Goal: Task Accomplishment & Management: Complete application form

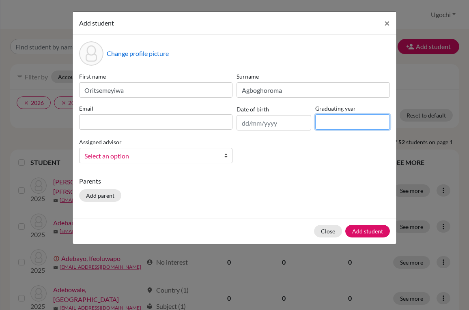
click at [336, 127] on input at bounding box center [352, 121] width 75 height 15
type input "2026"
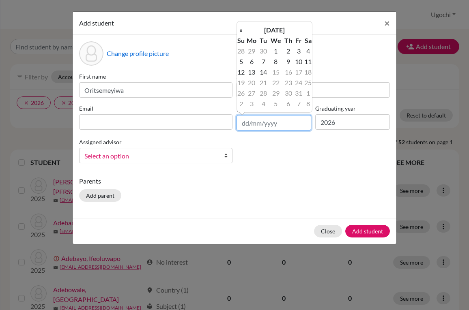
click at [248, 124] on input "text" at bounding box center [274, 122] width 75 height 15
type input "[DATE]"
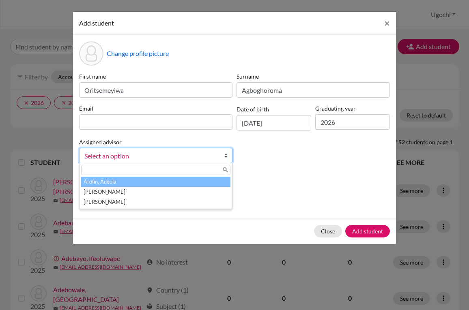
click at [130, 154] on span "Select an option" at bounding box center [150, 156] width 132 height 11
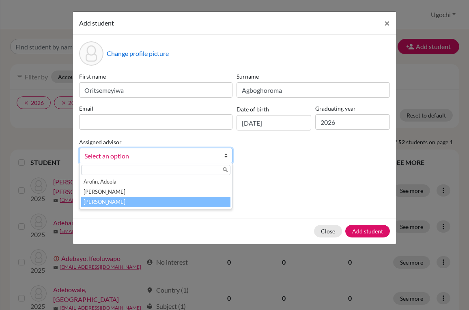
click at [114, 204] on li "[PERSON_NAME]" at bounding box center [155, 202] width 149 height 10
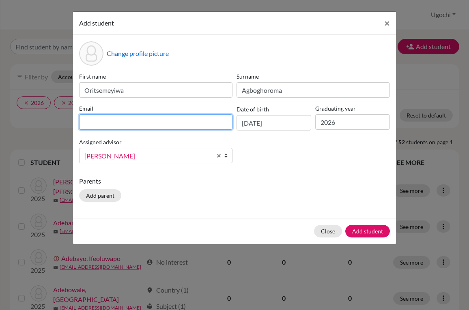
click at [100, 124] on input at bounding box center [155, 121] width 153 height 15
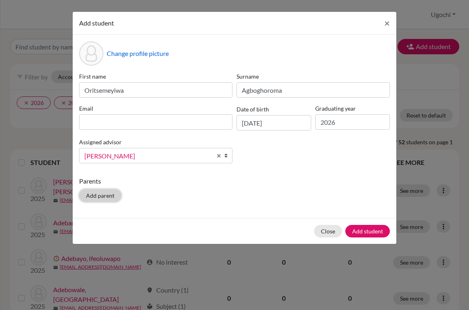
click at [107, 196] on div "Parents Add parent" at bounding box center [234, 190] width 311 height 29
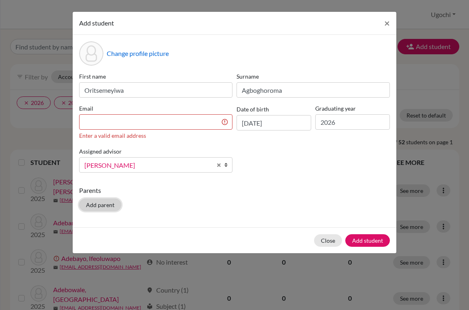
click at [97, 205] on button "Add parent" at bounding box center [100, 205] width 42 height 13
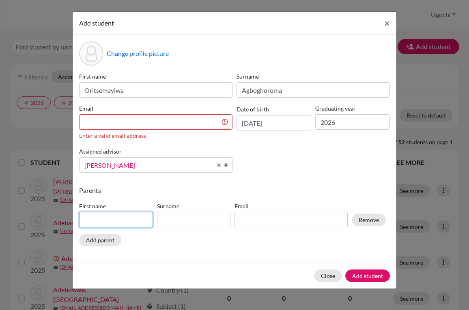
click at [84, 222] on input at bounding box center [116, 219] width 74 height 15
type input "Olumide"
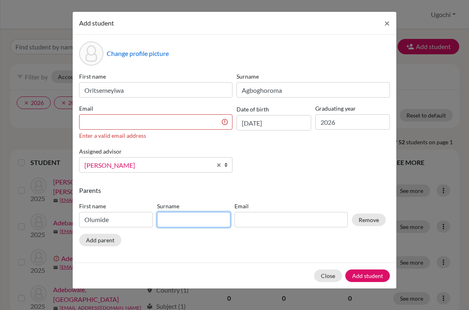
click at [168, 222] on input at bounding box center [194, 219] width 74 height 15
type input "Agboghoroma"
click at [98, 241] on button "Add parent" at bounding box center [100, 240] width 42 height 13
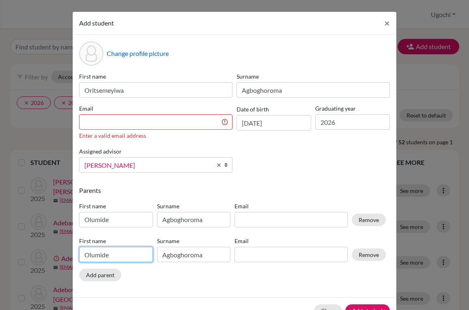
click at [107, 255] on input "Olumide" at bounding box center [116, 254] width 74 height 15
type input "O"
type input "Alero"
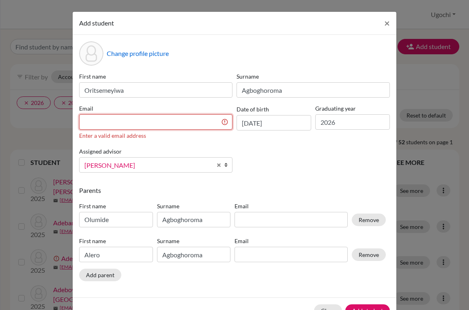
type input "Alero"
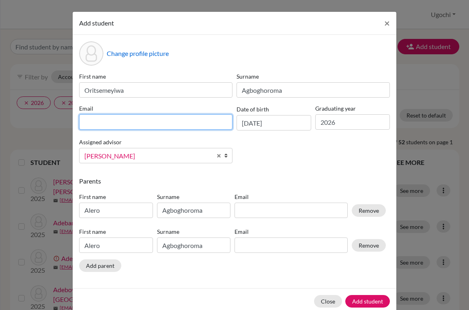
click at [80, 122] on input at bounding box center [155, 121] width 153 height 15
type input "[EMAIL_ADDRESS][DOMAIN_NAME]"
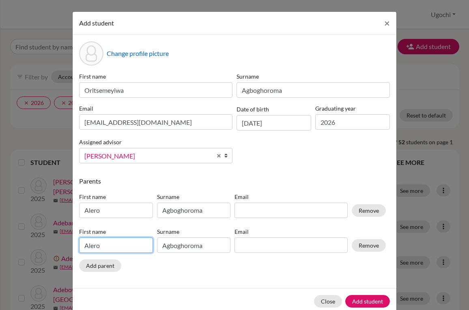
click at [97, 245] on input "Alero" at bounding box center [116, 245] width 74 height 15
type input "A"
type input "Olumide"
click at [209, 286] on div "Change profile picture First name Oritsemeyiwa Surname Agboghoroma Email [EMAIL…" at bounding box center [235, 162] width 324 height 254
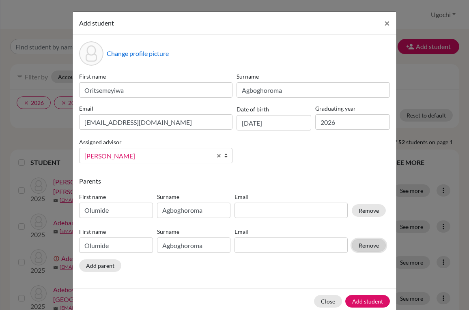
click at [368, 244] on button "Remove" at bounding box center [369, 245] width 34 height 13
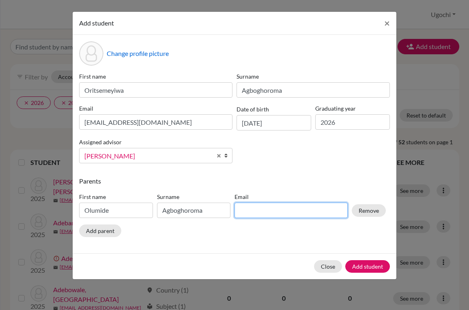
click at [244, 211] on input at bounding box center [290, 210] width 113 height 15
